Goal: Find specific page/section: Find specific page/section

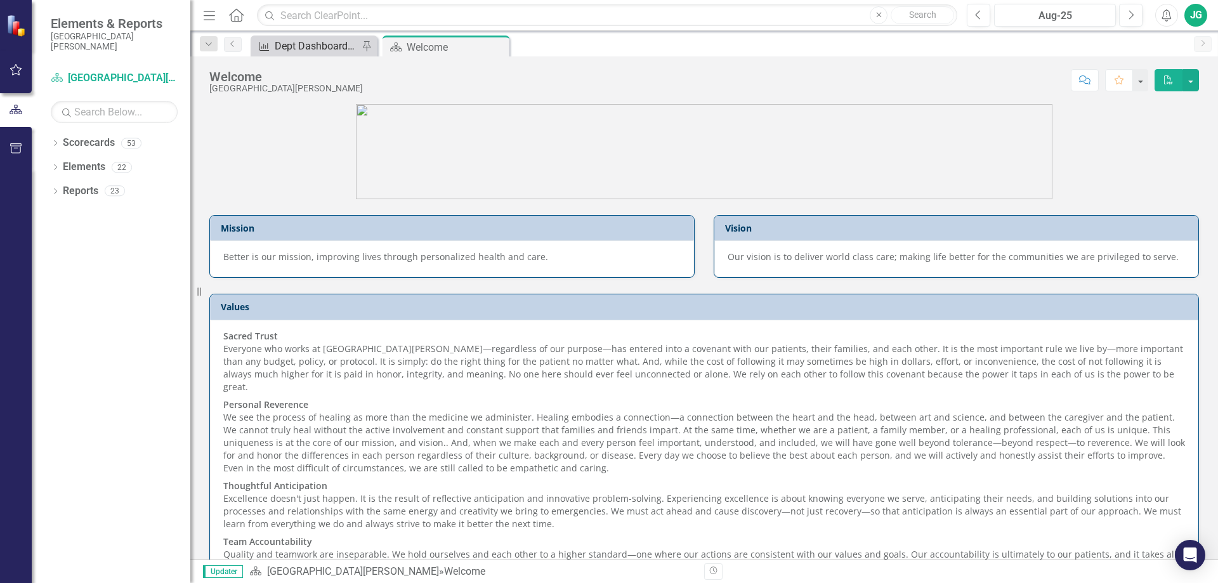
click at [280, 51] on div "Dept Dashboard (SJRIR) - DNV Pain Documentation (SJRIR): RN Reassessed After Ad…" at bounding box center [317, 46] width 84 height 16
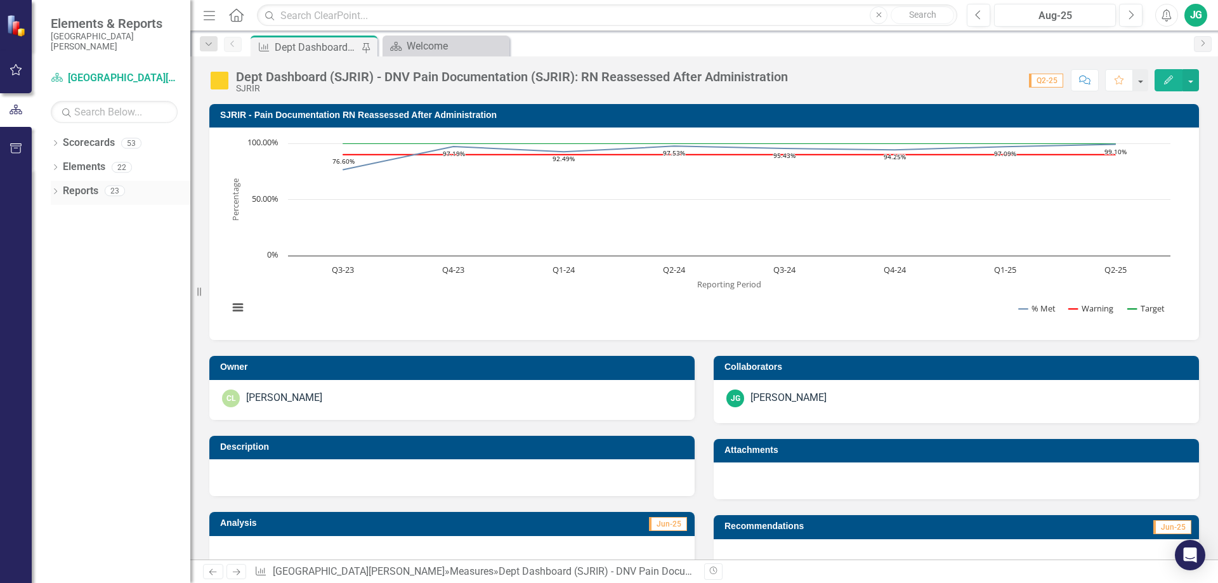
click at [53, 194] on icon "Dropdown" at bounding box center [55, 192] width 9 height 7
click at [62, 325] on div "Dropdown Measure Measures 10" at bounding box center [123, 332] width 134 height 24
click at [58, 330] on icon "Dropdown" at bounding box center [60, 331] width 9 height 7
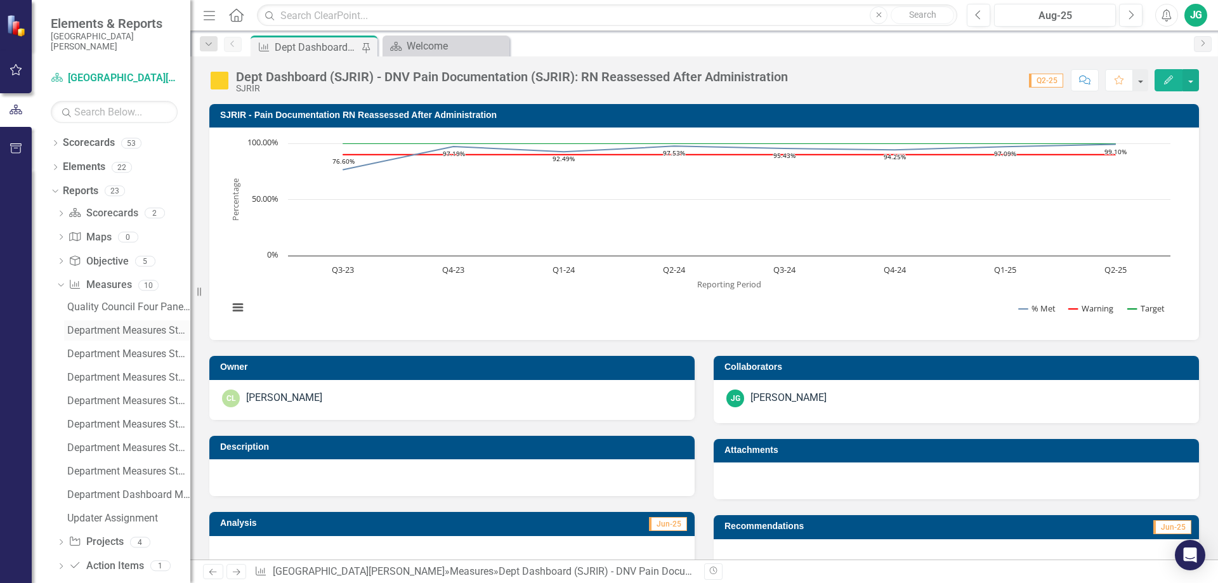
click at [115, 333] on div "Department Measures Standard Report" at bounding box center [128, 330] width 123 height 11
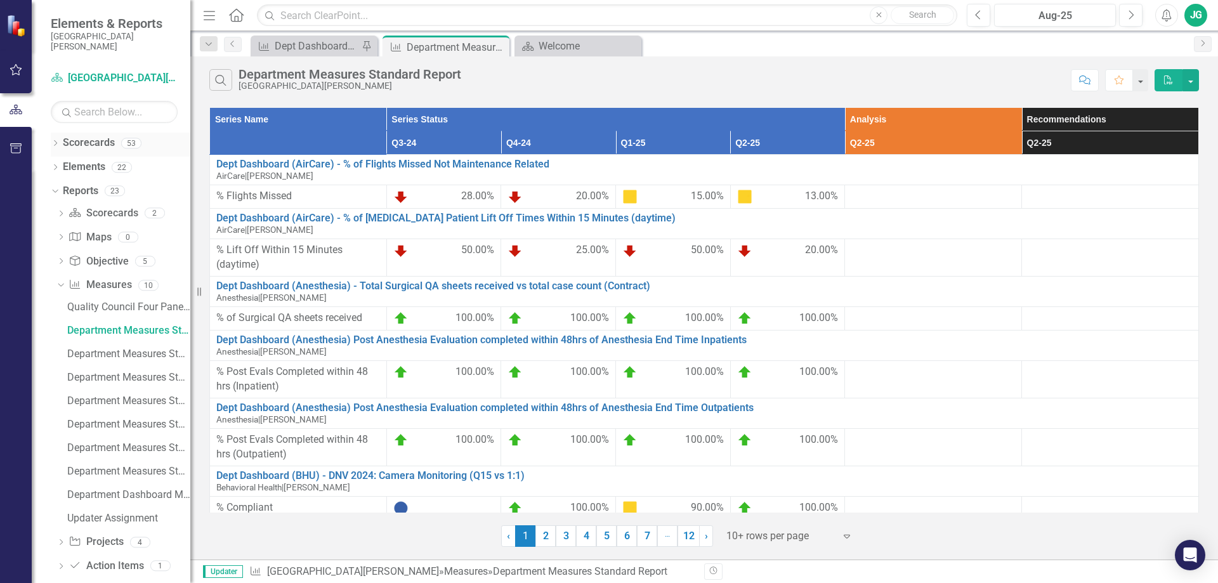
click at [62, 140] on div "Dropdown Scorecards 53" at bounding box center [121, 145] width 140 height 24
click at [57, 143] on icon "Dropdown" at bounding box center [55, 144] width 9 height 7
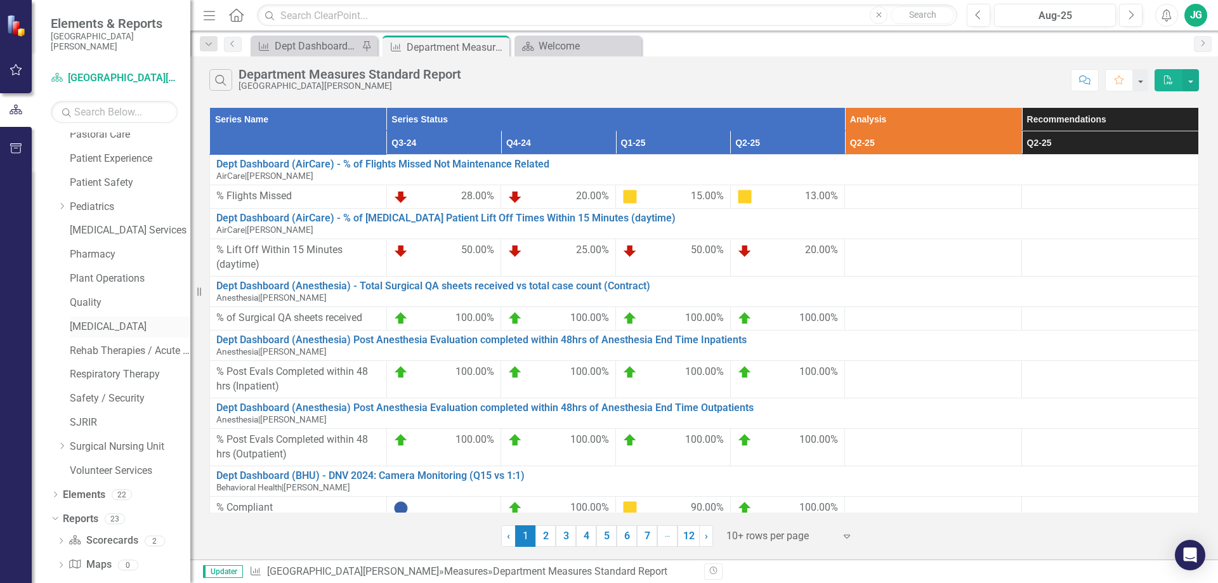
scroll to position [888, 0]
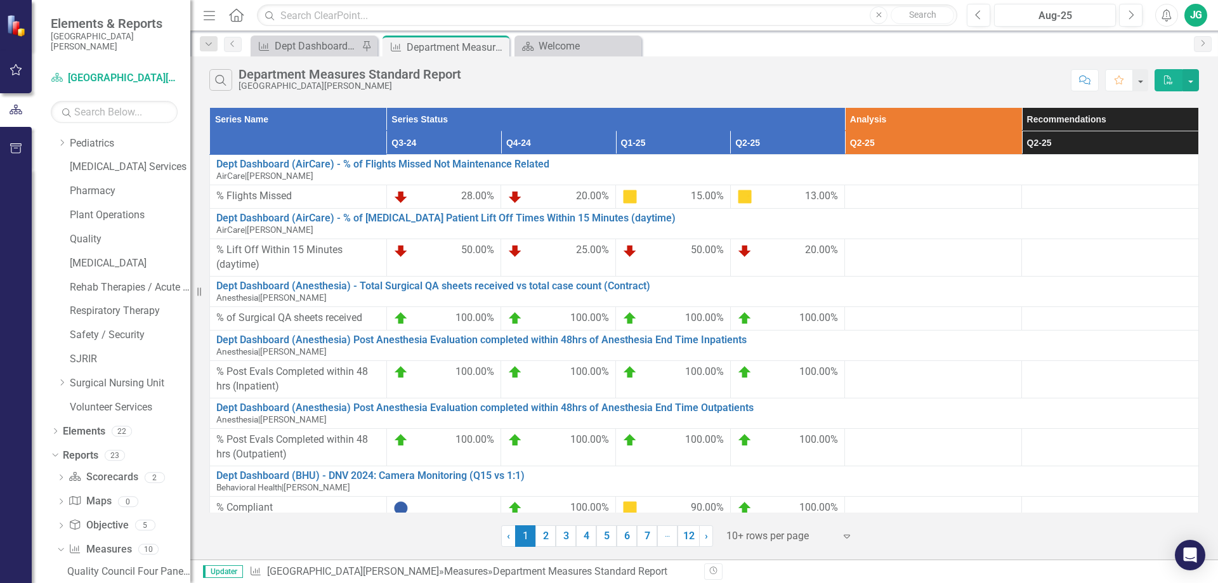
click at [91, 346] on div "Safety / Security" at bounding box center [130, 337] width 121 height 24
click at [94, 355] on link "SJRIR" at bounding box center [130, 359] width 121 height 15
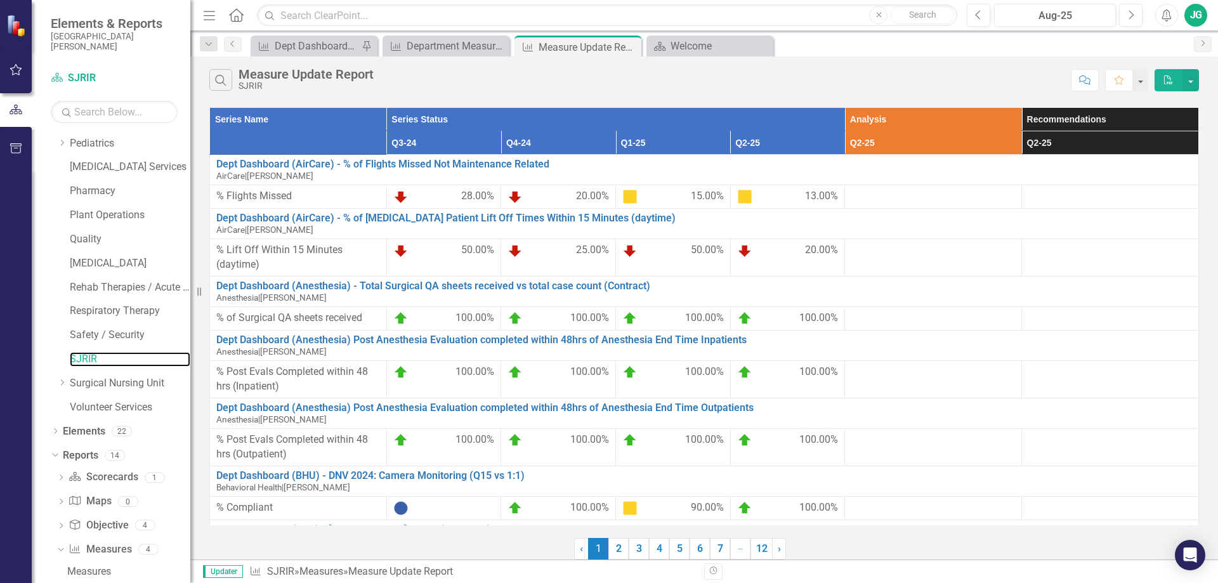
scroll to position [958, 0]
